Goal: Transaction & Acquisition: Purchase product/service

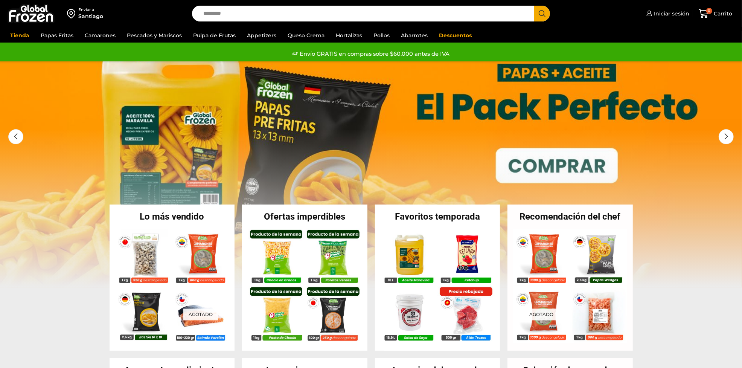
click at [86, 8] on div "Enviar a" at bounding box center [90, 9] width 25 height 5
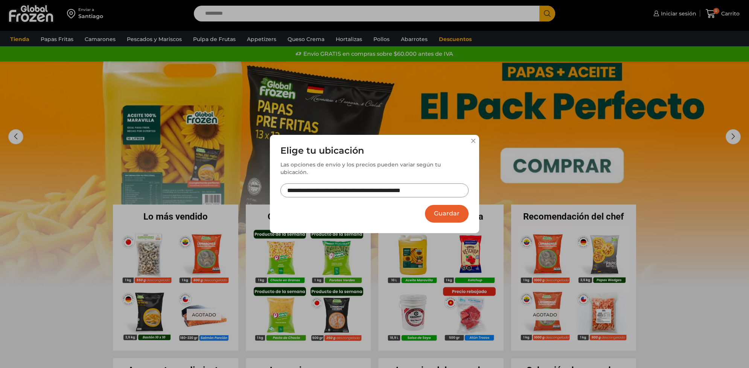
click at [378, 187] on input "**********" at bounding box center [374, 190] width 188 height 14
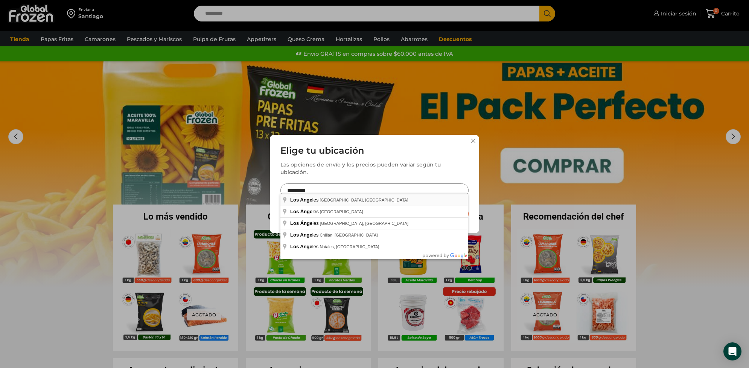
type input "**********"
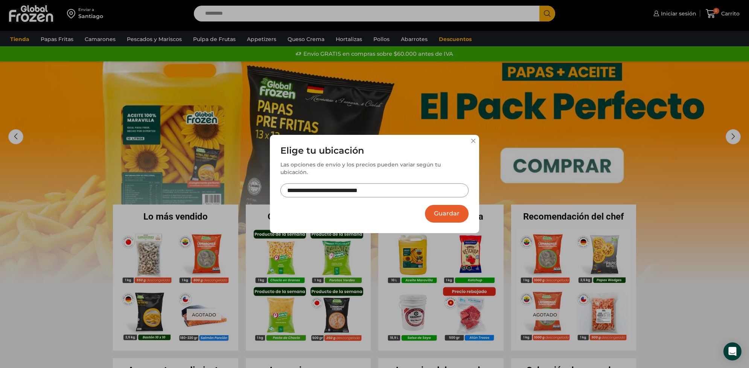
click at [443, 211] on button "Guardar" at bounding box center [447, 214] width 44 height 18
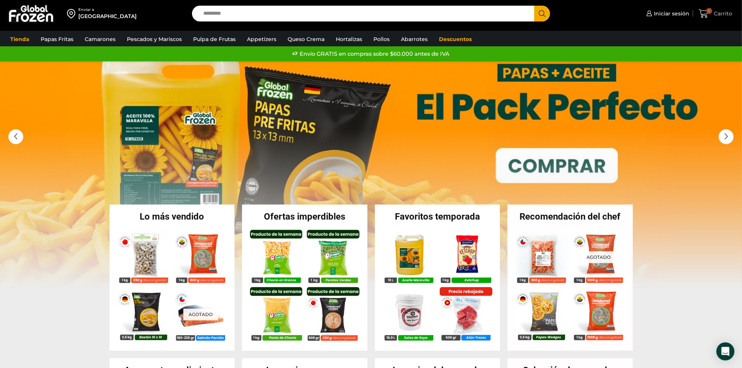
click at [717, 15] on span "Carrito" at bounding box center [722, 14] width 20 height 8
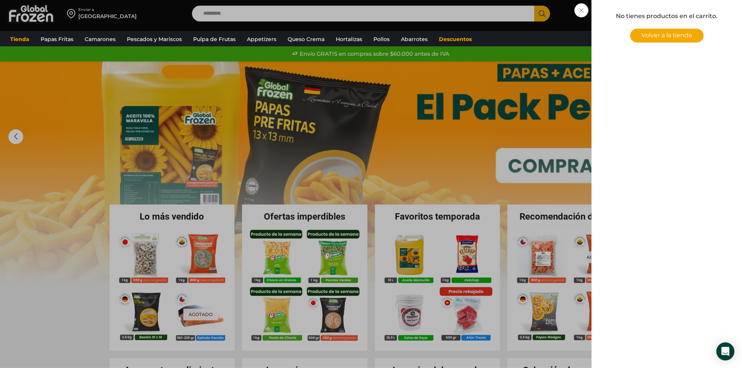
click at [697, 14] on div "0 Carrito 0 0 Shopping Cart No tienes productos en el carrito. Volver a la tien…" at bounding box center [716, 14] width 38 height 18
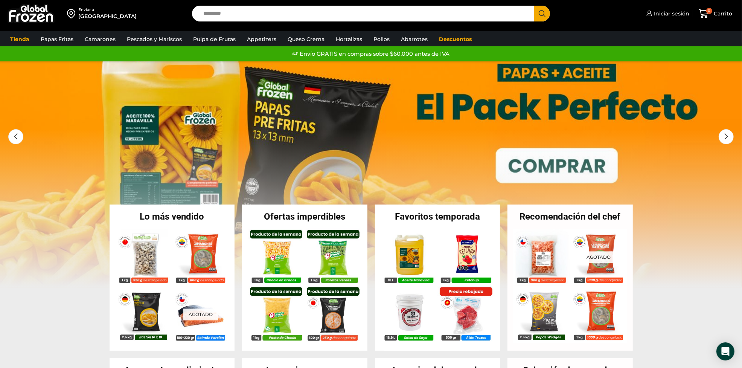
click at [369, 16] on input "Search input" at bounding box center [365, 14] width 331 height 16
paste input "**********"
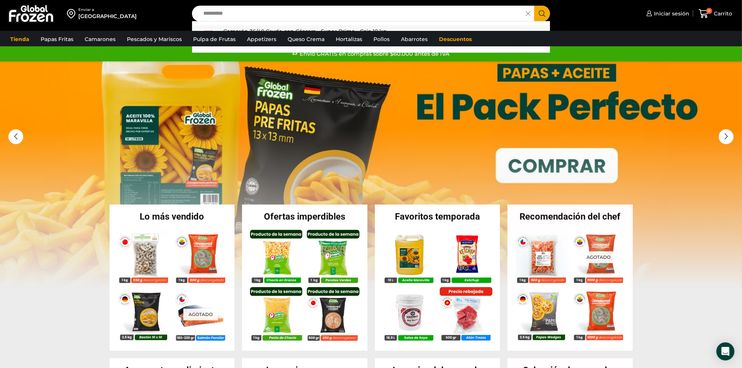
click at [353, 28] on p "Camarón 36/40 Crudo con Cáscara - Super Prime - Caja 10 kg" at bounding box center [304, 31] width 163 height 8
type input "**********"
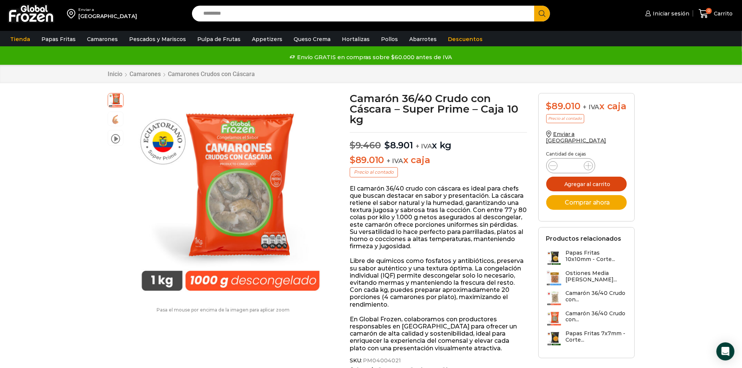
click at [592, 186] on button "Agregar al carrito" at bounding box center [586, 184] width 81 height 15
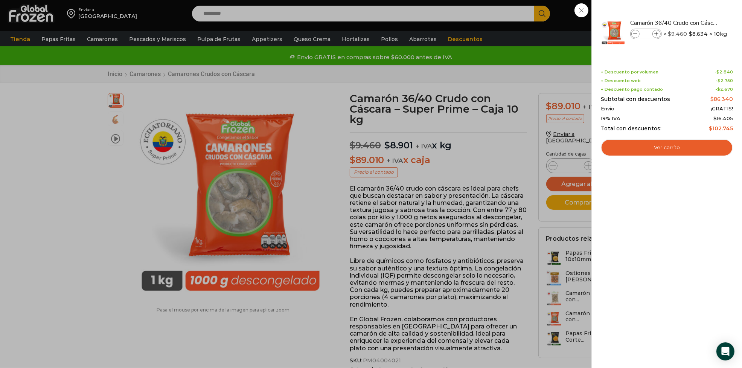
click at [697, 14] on div "1 Carrito 1 1 Shopping Cart *" at bounding box center [716, 14] width 38 height 18
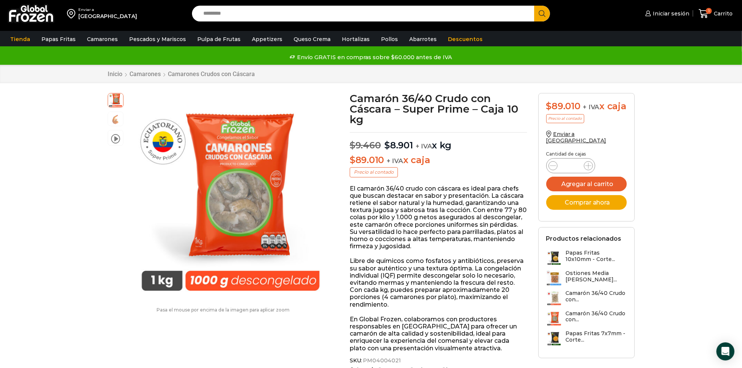
click at [328, 14] on input "Search input" at bounding box center [365, 14] width 331 height 16
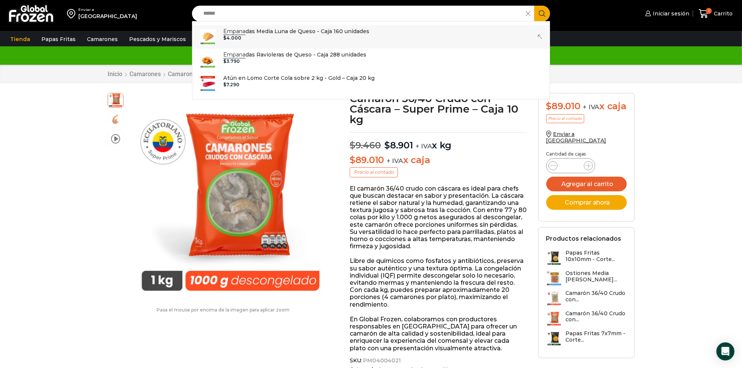
click at [282, 33] on p "Empana das Media Luna de Queso - Caja 160 unidades" at bounding box center [296, 31] width 146 height 8
type input "**********"
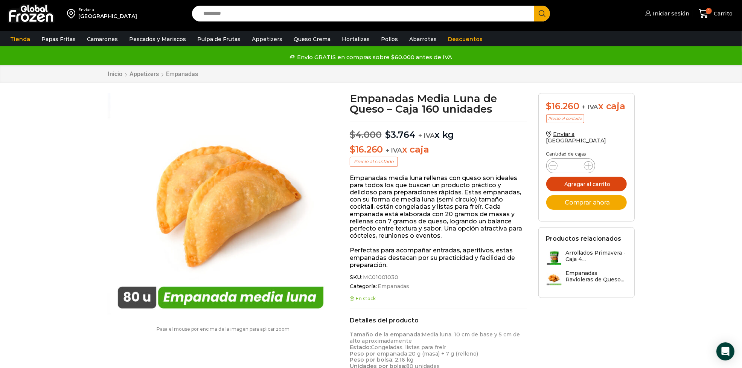
click at [616, 186] on button "Agregar al carrito" at bounding box center [586, 184] width 81 height 15
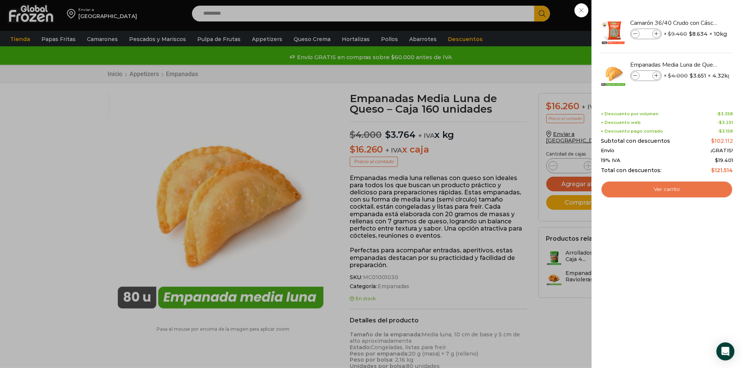
click at [650, 183] on link "Ver carrito" at bounding box center [667, 189] width 132 height 17
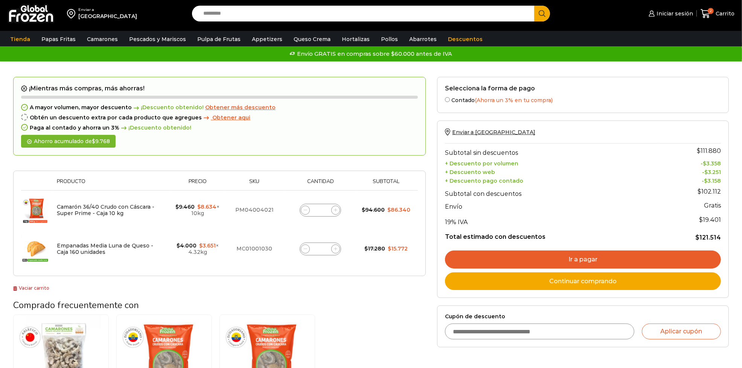
drag, startPoint x: 518, startPoint y: 334, endPoint x: 524, endPoint y: 324, distance: 11.1
click at [518, 334] on input "Cupón de descuento" at bounding box center [539, 331] width 189 height 16
type input "******"
type button "Aplicar cupón"
click at [691, 330] on button "Aplicar cupón" at bounding box center [681, 331] width 79 height 16
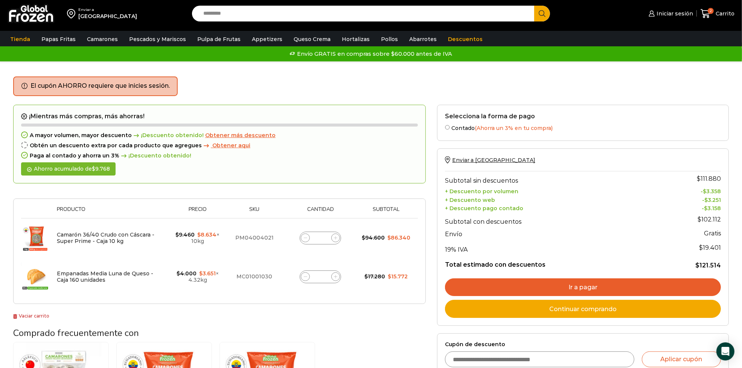
click at [535, 286] on link "Ir a pagar" at bounding box center [583, 287] width 276 height 18
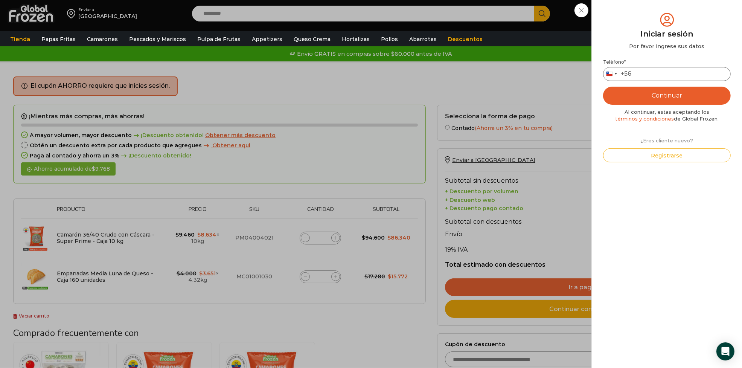
click at [662, 70] on input "Teléfono *" at bounding box center [667, 74] width 128 height 14
type input "*********"
click at [680, 101] on button "Continuar" at bounding box center [667, 96] width 128 height 18
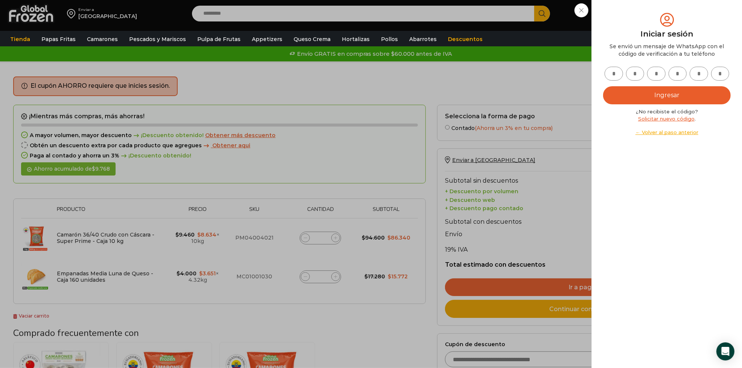
click at [620, 72] on input "text" at bounding box center [614, 74] width 18 height 14
type input "*"
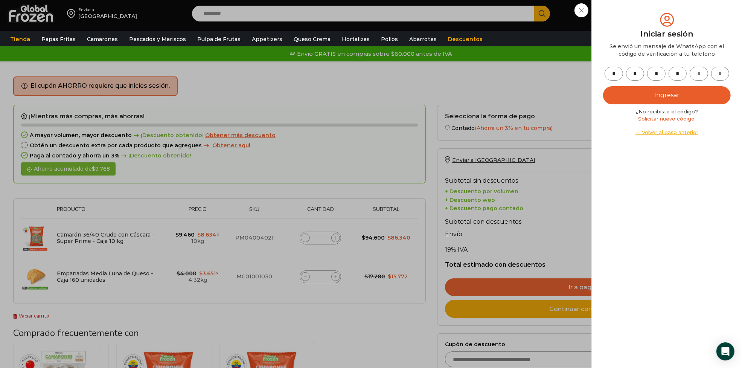
type input "*"
click at [640, 94] on button "Ingresar" at bounding box center [667, 95] width 128 height 18
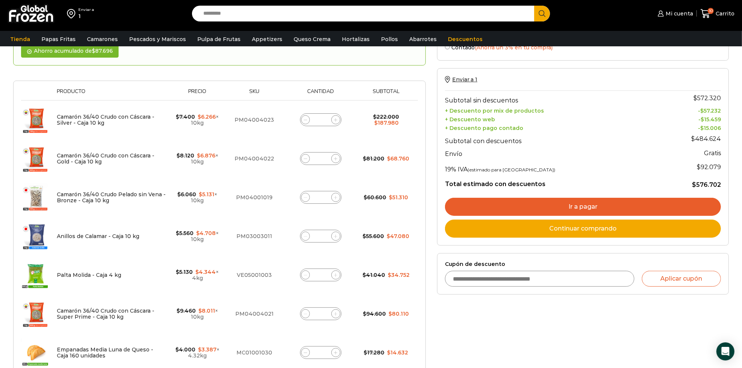
scroll to position [141, 0]
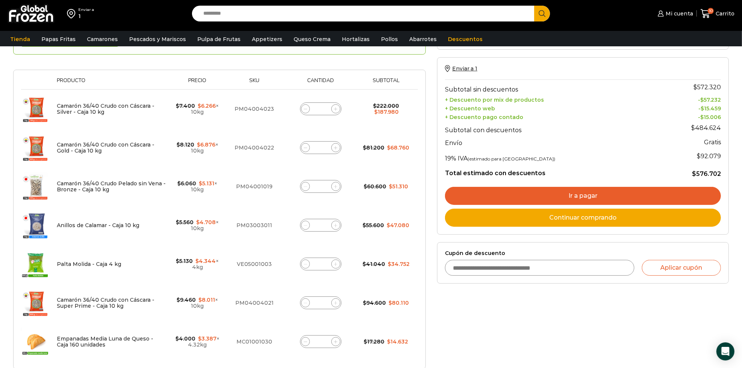
drag, startPoint x: 325, startPoint y: 147, endPoint x: 309, endPoint y: 147, distance: 16.2
click at [309, 147] on div "Camarón 36/40 Crudo con Cáscara - Gold - Caja 10 kg cantidad *" at bounding box center [320, 147] width 41 height 13
click at [307, 147] on icon at bounding box center [305, 147] width 3 height 3
type input "*"
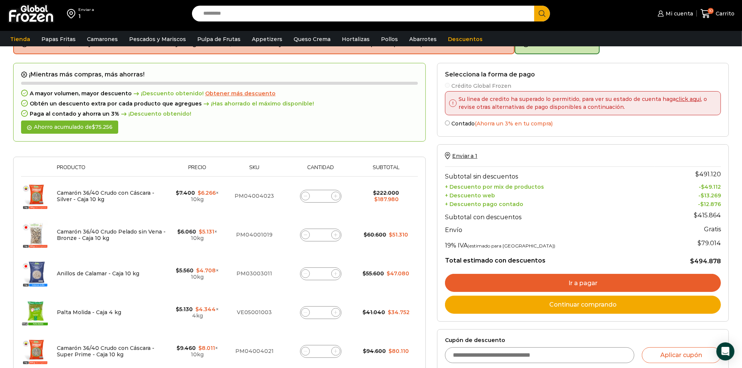
scroll to position [42, 0]
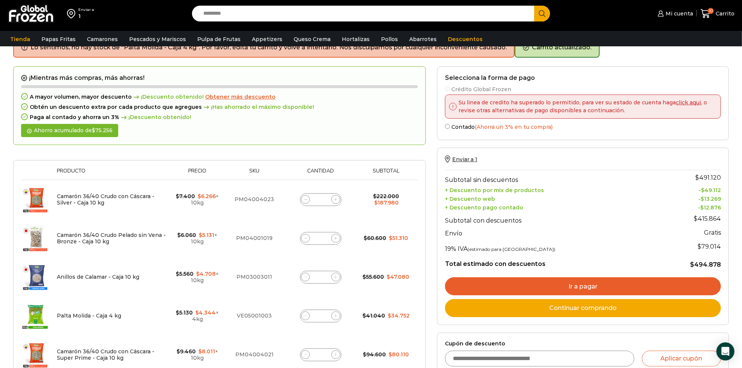
click at [306, 198] on icon at bounding box center [305, 199] width 3 height 3
type input "*"
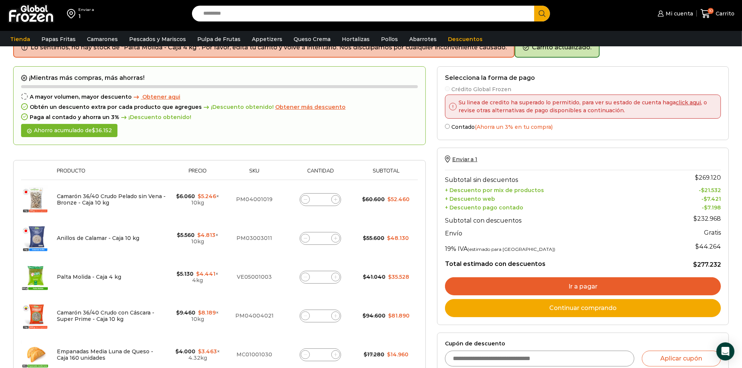
click at [306, 198] on icon at bounding box center [305, 199] width 3 height 3
type input "*"
click at [306, 198] on icon at bounding box center [305, 199] width 3 height 3
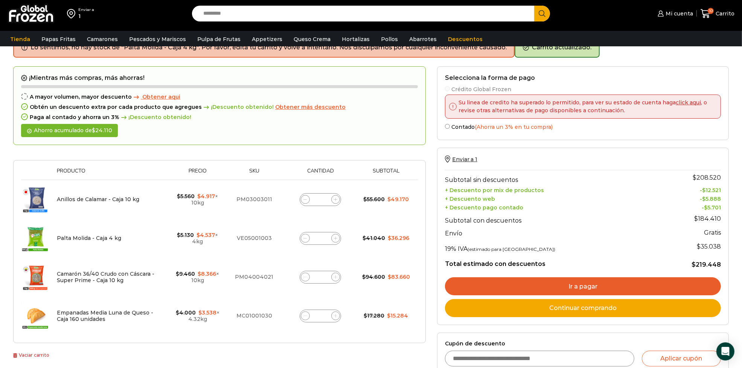
click at [306, 198] on icon at bounding box center [304, 199] width 3 height 3
type input "*"
click at [306, 198] on icon at bounding box center [304, 199] width 3 height 3
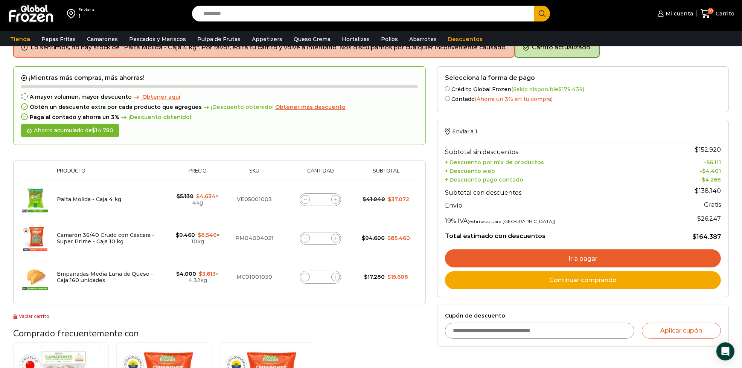
click at [306, 198] on icon at bounding box center [305, 199] width 3 height 3
type input "*"
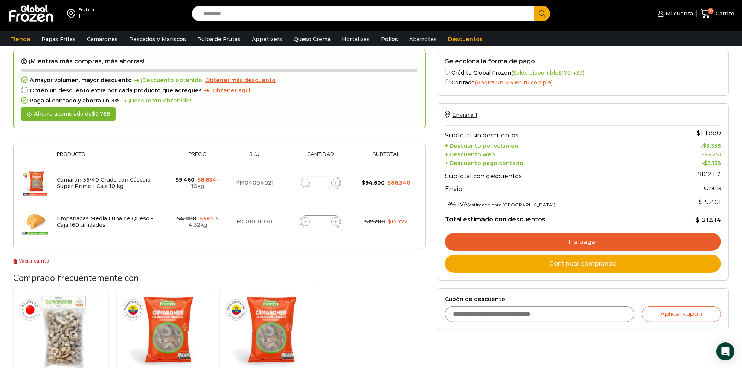
scroll to position [47, 0]
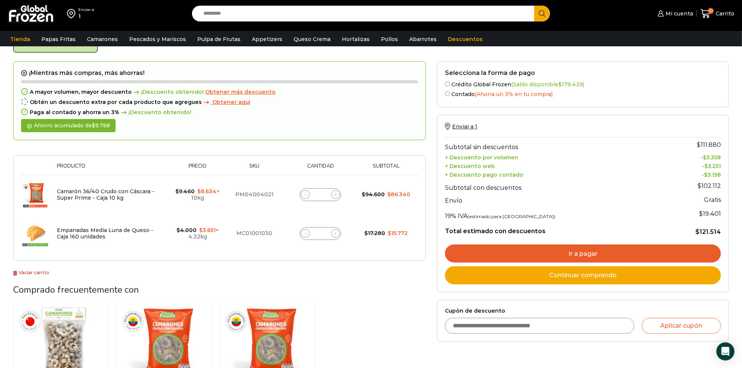
click at [537, 351] on div "Selecciona la forma de pago Crédito Global Frozen (Saldo disponible $ 179.439 )…" at bounding box center [582, 249] width 303 height 377
click at [517, 327] on input "Cupón de descuento" at bounding box center [539, 326] width 189 height 16
type input "******"
type button "Aplicar cupón"
click at [688, 324] on button "Aplicar cupón" at bounding box center [681, 326] width 79 height 16
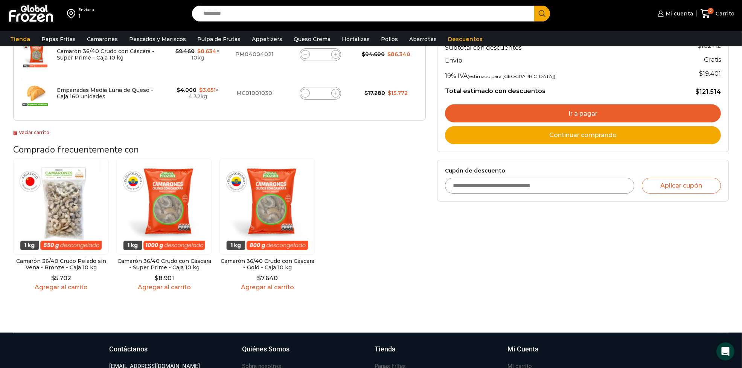
scroll to position [47, 0]
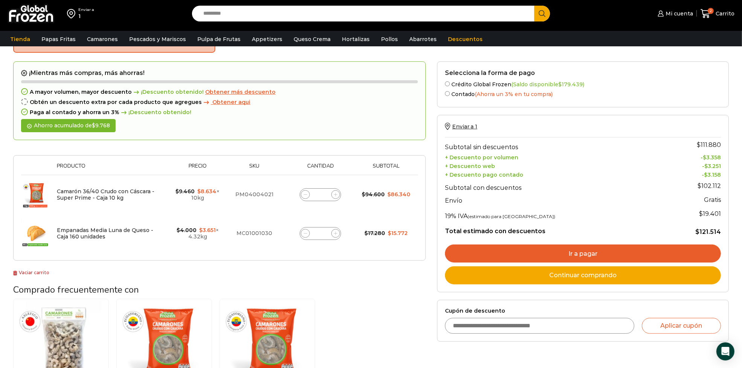
drag, startPoint x: 490, startPoint y: 337, endPoint x: 487, endPoint y: 331, distance: 7.1
click at [489, 337] on form "Cupón de descuento Aplicar cupón" at bounding box center [583, 321] width 292 height 42
click at [487, 330] on input "Cupón de descuento" at bounding box center [539, 326] width 189 height 16
type input "********"
click at [677, 327] on button "Aplicar cupón" at bounding box center [681, 326] width 79 height 16
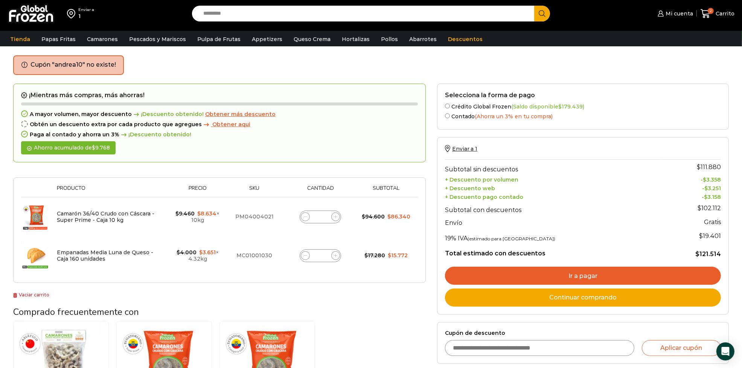
scroll to position [47, 0]
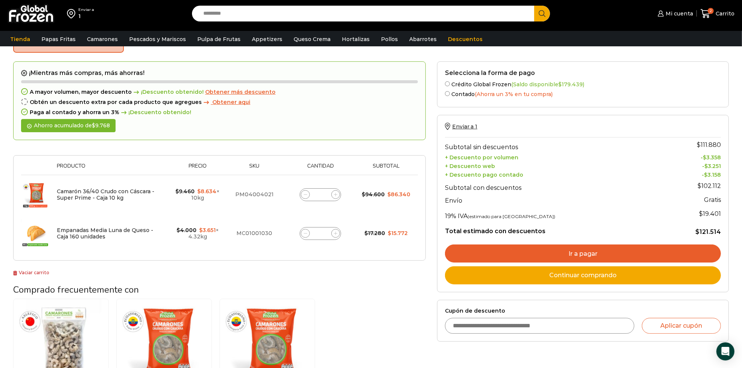
click at [565, 328] on input "Cupón de descuento" at bounding box center [539, 326] width 189 height 16
type input "**********"
click at [667, 323] on button "Aplicar cupón" at bounding box center [681, 326] width 79 height 16
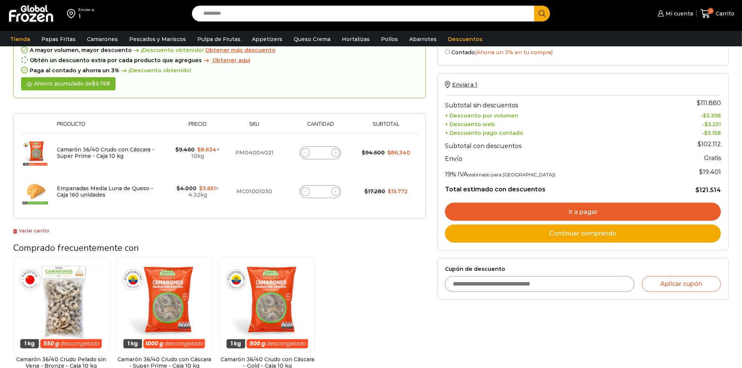
scroll to position [94, 0]
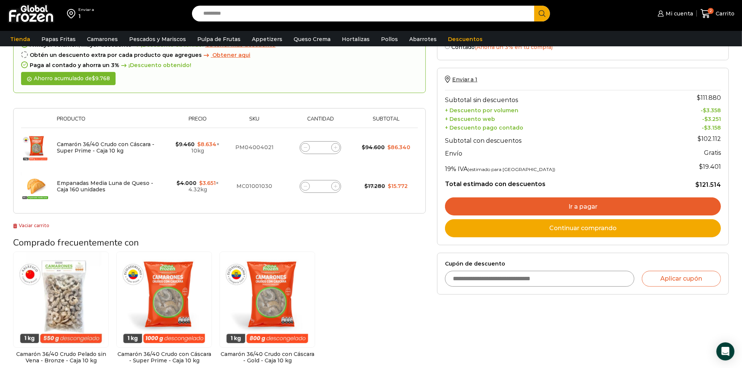
click at [469, 280] on input "Cupón de descuento" at bounding box center [539, 279] width 189 height 16
type input "*********"
click at [701, 283] on button "Aplicar cupón" at bounding box center [681, 279] width 79 height 16
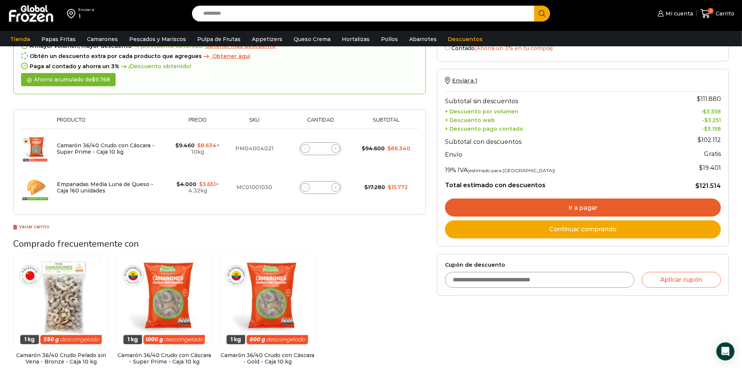
scroll to position [94, 0]
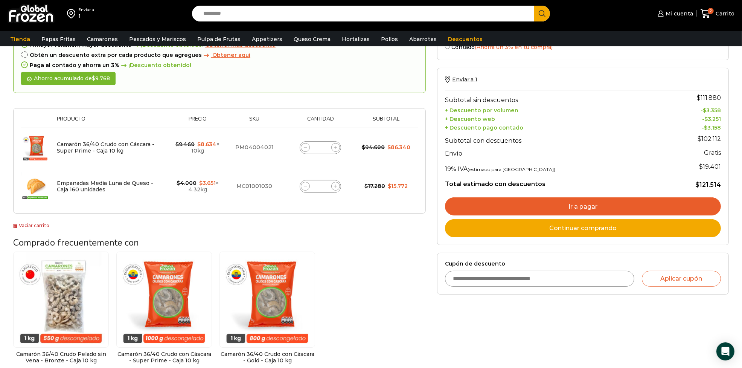
click at [504, 285] on input "Cupón de descuento" at bounding box center [539, 279] width 189 height 16
type input "******"
type button "Aplicar cupón"
click at [670, 286] on button "Aplicar cupón" at bounding box center [681, 279] width 79 height 16
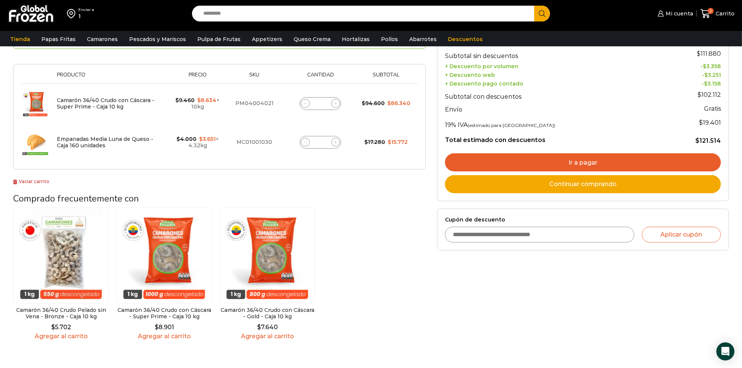
scroll to position [141, 0]
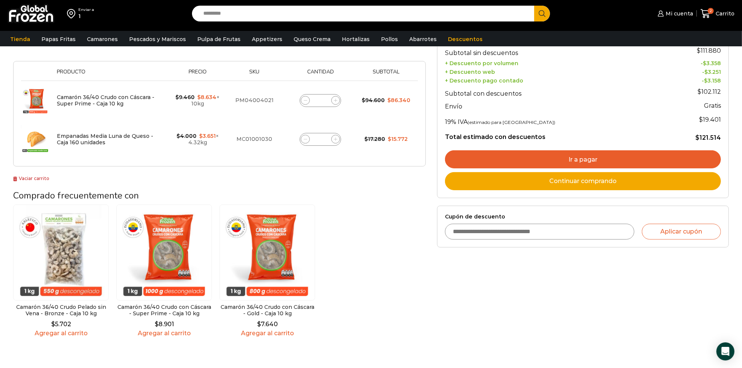
click at [511, 236] on input "Cupón de descuento" at bounding box center [539, 232] width 189 height 16
paste input "**********"
type input "**********"
click at [664, 229] on button "Aplicar cupón" at bounding box center [681, 232] width 79 height 16
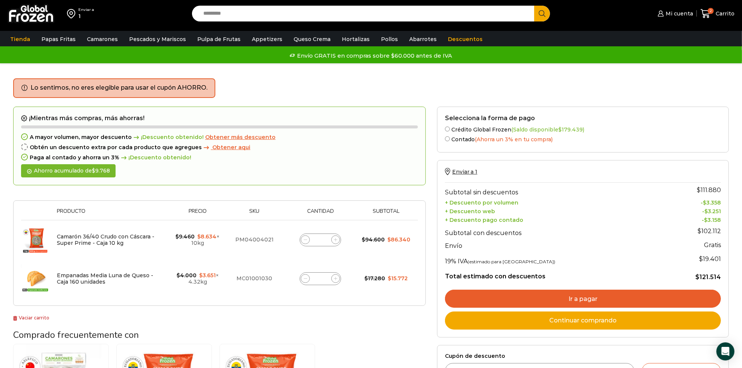
scroll to position [0, 0]
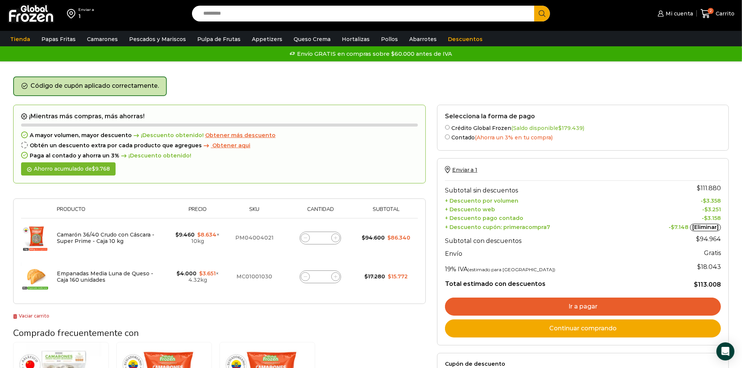
click at [335, 61] on div "Carrito de compras Checkout Estado del pedido Código de cupón aplicado correcta…" at bounding box center [371, 288] width 727 height 454
drag, startPoint x: 145, startPoint y: 211, endPoint x: 419, endPoint y: 302, distance: 288.5
click at [419, 302] on div "Thumbnail image Producto Precio Sku Cantidad Subtotal Eliminar artículo Camarón…" at bounding box center [219, 250] width 413 height 105
copy div
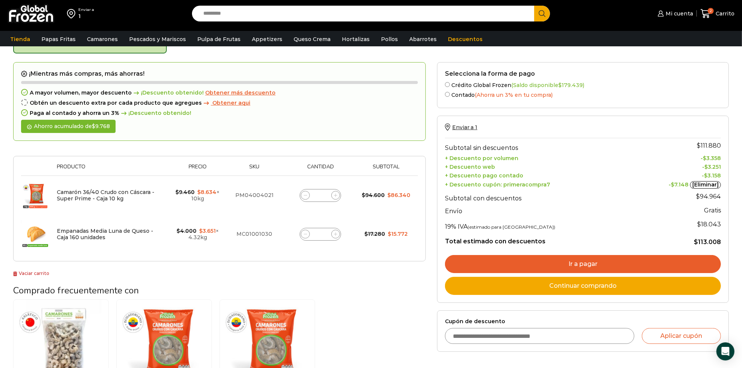
scroll to position [47, 0]
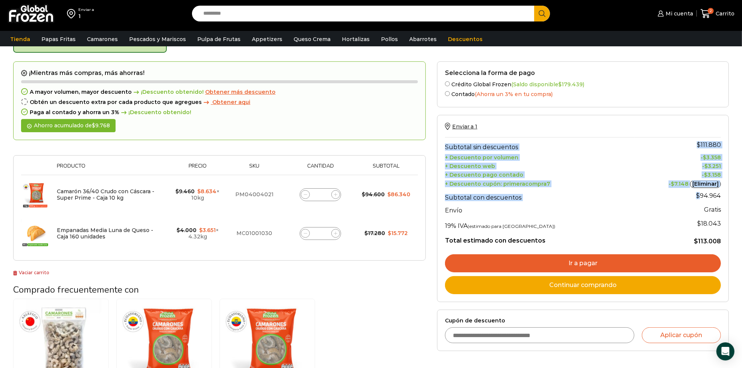
drag, startPoint x: 702, startPoint y: 198, endPoint x: 724, endPoint y: 197, distance: 21.5
click at [724, 197] on div "Enviar a 1 Subtotal sin descuentos $ 111.880 + Descuento por volumen - $ 3.358 …" at bounding box center [583, 208] width 292 height 187
click at [721, 196] on div "Enviar a 1 Subtotal sin descuentos $ 111.880 + Descuento por volumen - $ 3.358 …" at bounding box center [583, 208] width 292 height 187
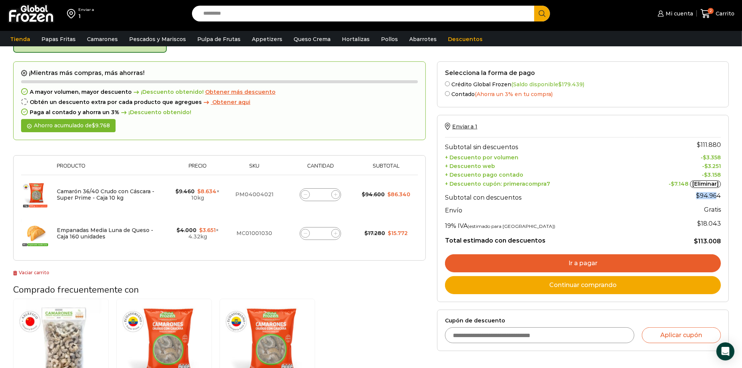
drag, startPoint x: 718, startPoint y: 196, endPoint x: 697, endPoint y: 196, distance: 21.5
click at [697, 196] on bdi "$ 94.964" at bounding box center [708, 195] width 25 height 7
click at [621, 135] on div "Enviar a 1 Subtotal sin descuentos $ 111.880 + Descuento por volumen - $ 3.358 …" at bounding box center [583, 208] width 276 height 171
